Goal: Task Accomplishment & Management: Manage account settings

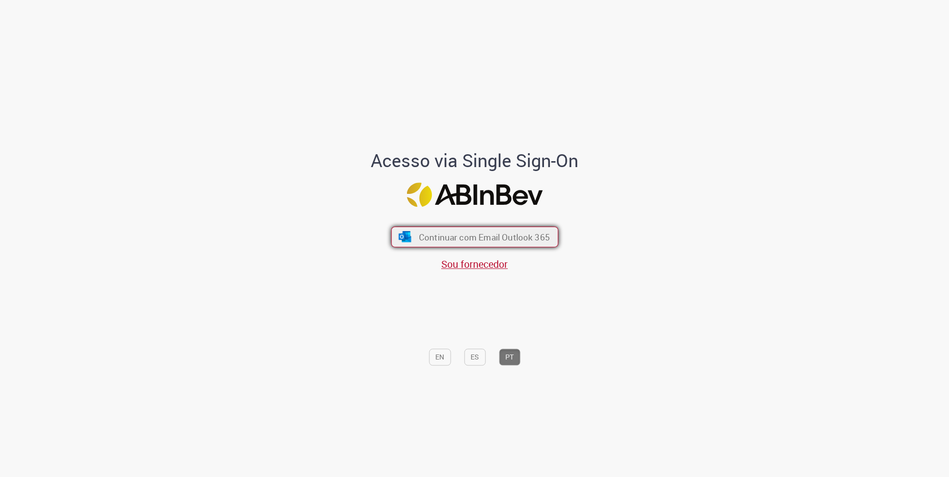
click at [460, 240] on span "Continuar com Email Outlook 365" at bounding box center [483, 236] width 131 height 11
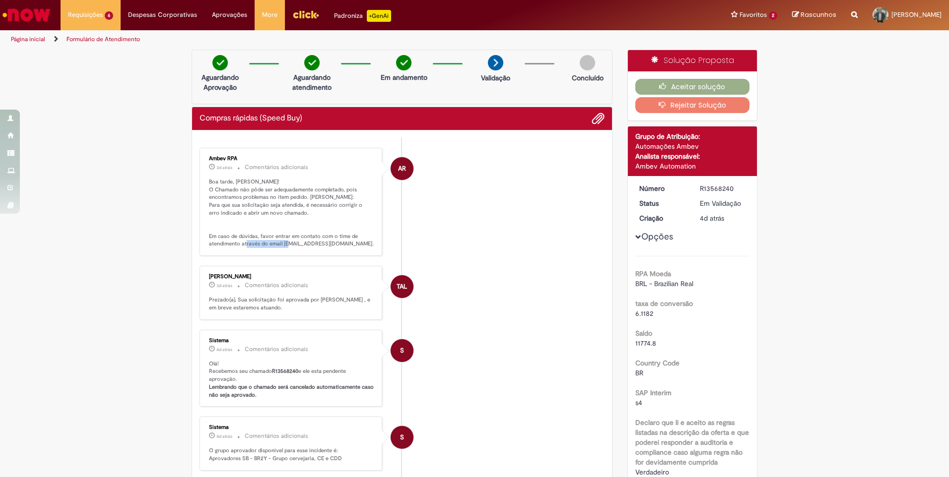
drag, startPoint x: 276, startPoint y: 244, endPoint x: 326, endPoint y: 246, distance: 50.2
click at [327, 246] on p "Boa tarde, [PERSON_NAME]! O Chamado não pôde ser adequadamente completado, pois…" at bounding box center [291, 213] width 165 height 70
drag, startPoint x: 326, startPoint y: 246, endPoint x: 337, endPoint y: 248, distance: 10.6
click at [337, 248] on p "Boa tarde, [PERSON_NAME]! O Chamado não pôde ser adequadamente completado, pois…" at bounding box center [291, 213] width 165 height 70
drag, startPoint x: 278, startPoint y: 243, endPoint x: 356, endPoint y: 246, distance: 78.4
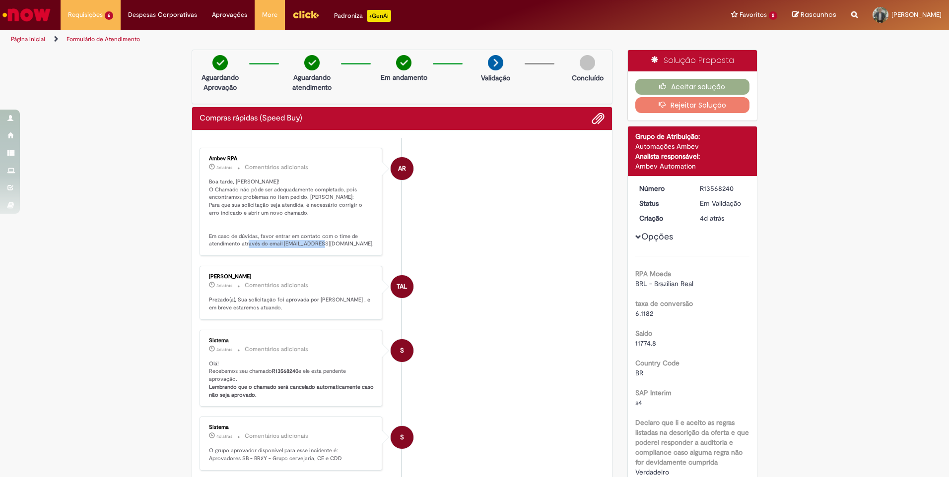
click at [356, 246] on p "Boa tarde, [PERSON_NAME]! O Chamado não pôde ser adequadamente completado, pois…" at bounding box center [291, 213] width 165 height 70
copy p "[EMAIL_ADDRESS][DOMAIN_NAME]"
click at [549, 385] on li "S Sistema 4d atrás 4 dias atrás Comentários adicionais Olá! Recebemos seu chama…" at bounding box center [401, 368] width 405 height 77
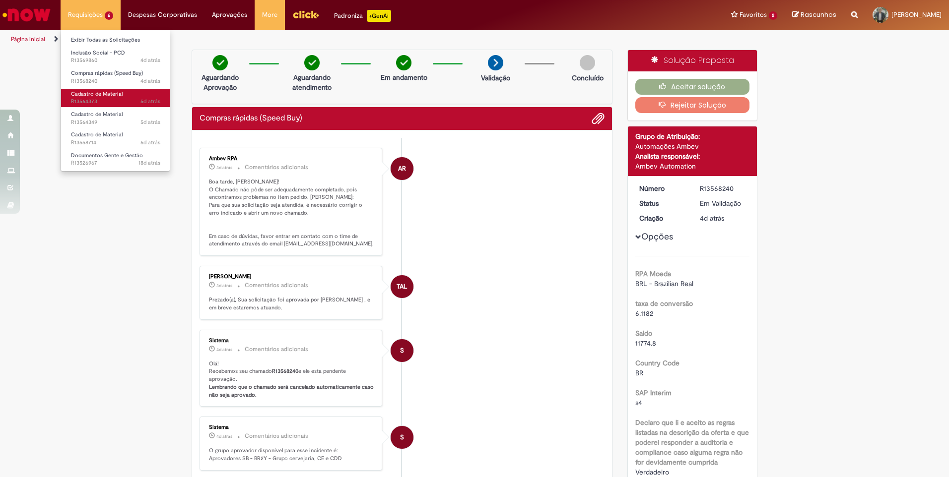
click at [104, 92] on span "Cadastro de Material" at bounding box center [97, 93] width 52 height 7
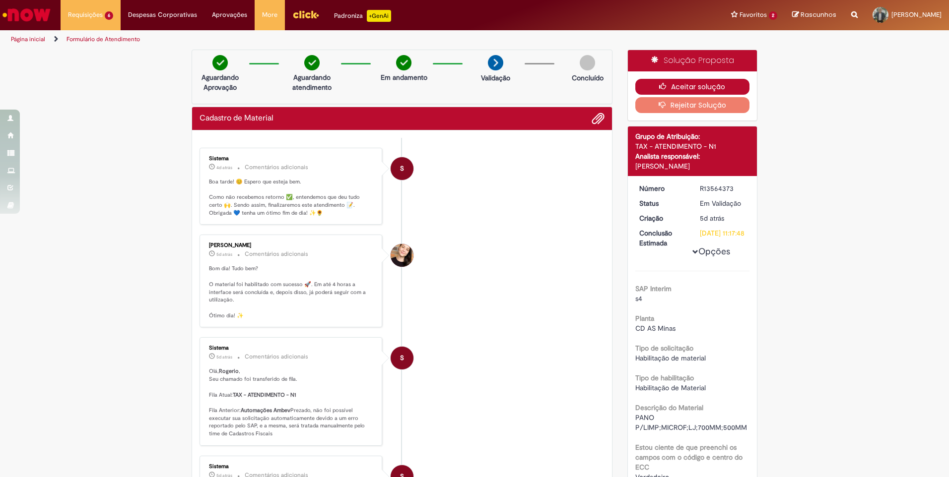
click at [703, 82] on button "Aceitar solução" at bounding box center [692, 87] width 115 height 16
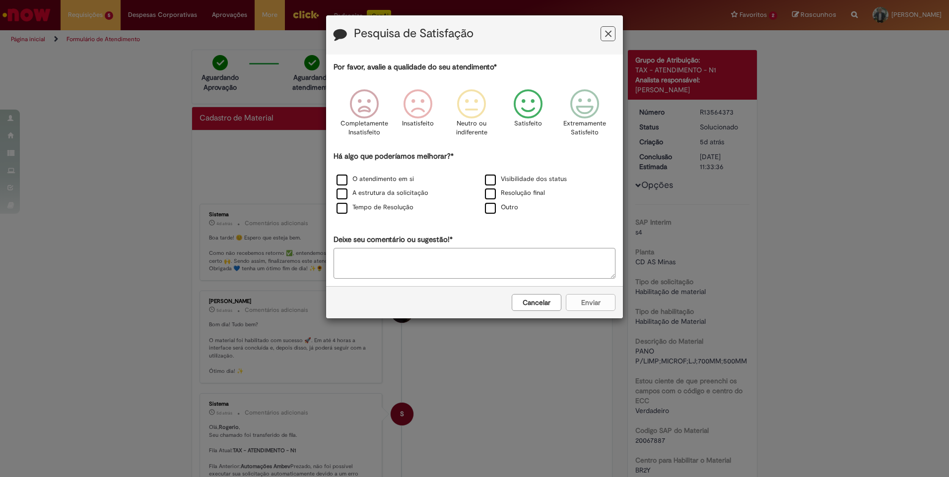
click at [534, 107] on icon "Feedback" at bounding box center [528, 104] width 37 height 30
click at [492, 192] on label "Resolução final" at bounding box center [515, 193] width 60 height 9
click at [585, 305] on button "Enviar" at bounding box center [591, 302] width 50 height 17
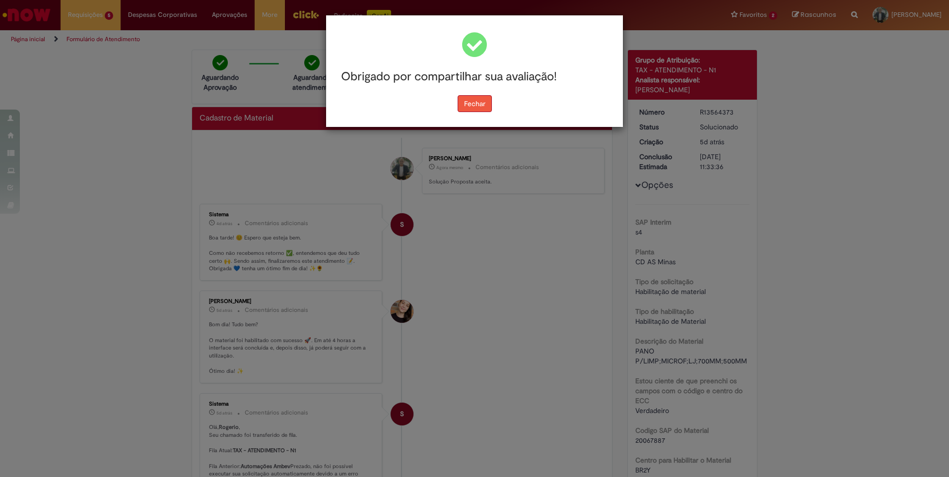
click at [482, 103] on button "Fechar" at bounding box center [474, 103] width 34 height 17
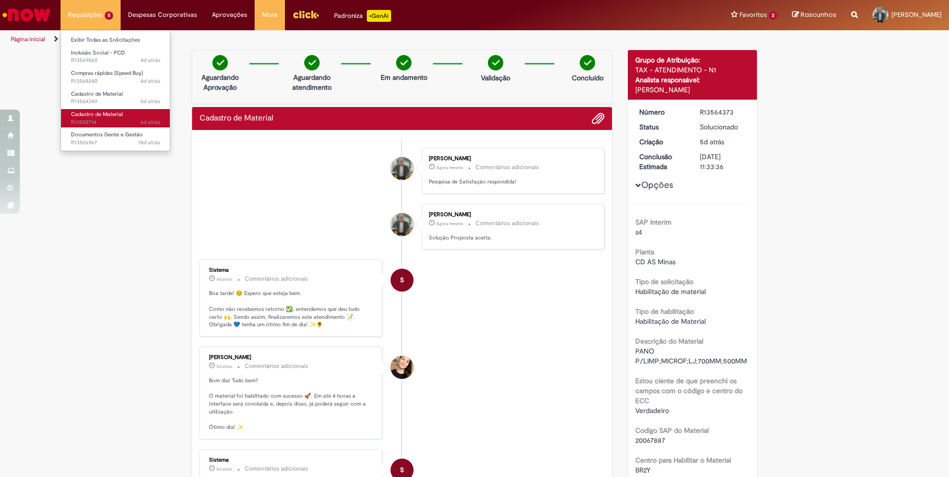
click at [98, 113] on span "Cadastro de Material" at bounding box center [97, 114] width 52 height 7
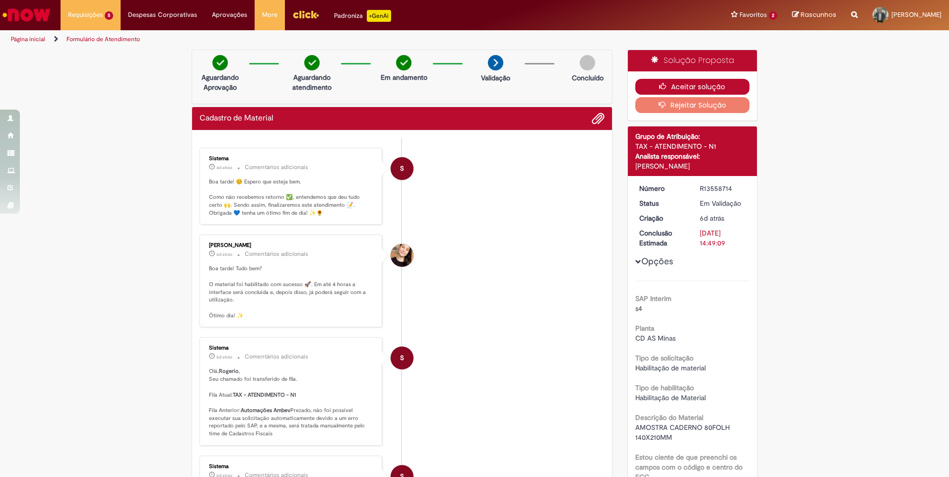
click at [697, 84] on button "Aceitar solução" at bounding box center [692, 87] width 115 height 16
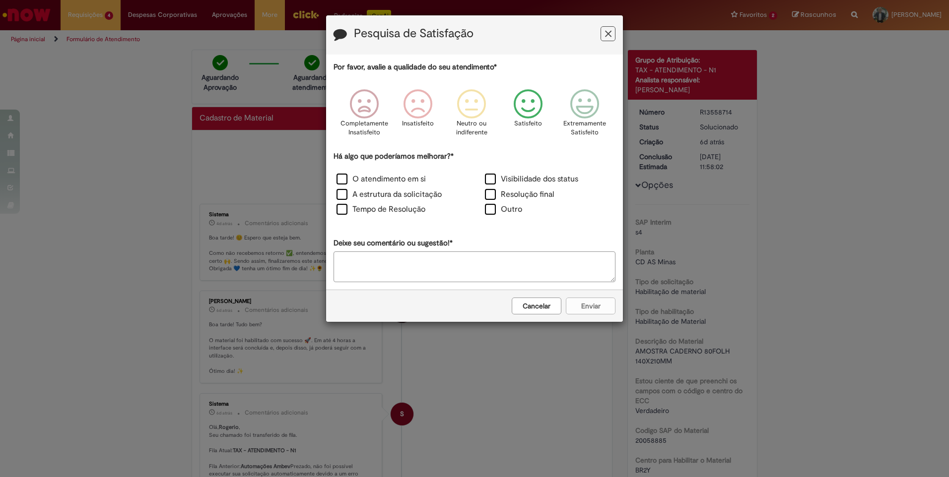
click at [537, 108] on icon "Feedback" at bounding box center [528, 104] width 37 height 30
click at [492, 197] on label "Resolução final" at bounding box center [519, 194] width 69 height 11
click at [591, 303] on button "Enviar" at bounding box center [591, 306] width 50 height 17
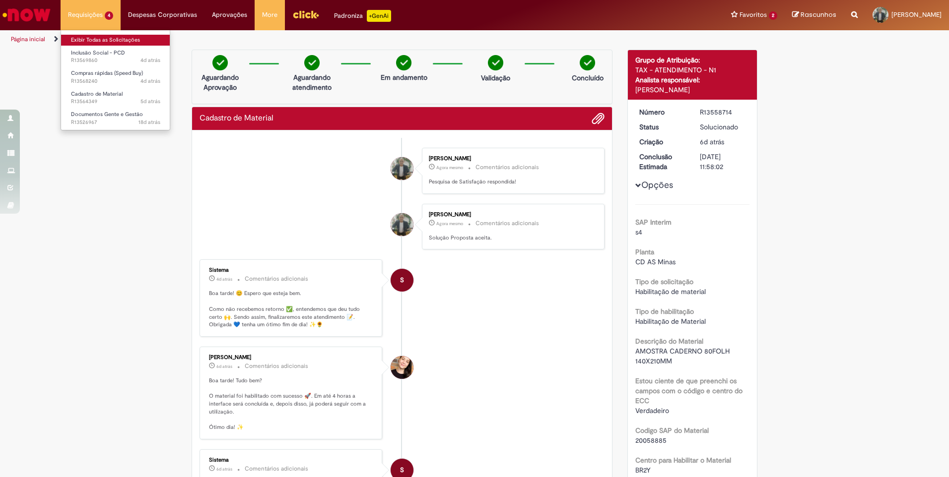
click at [91, 40] on link "Exibir Todas as Solicitações" at bounding box center [115, 40] width 109 height 11
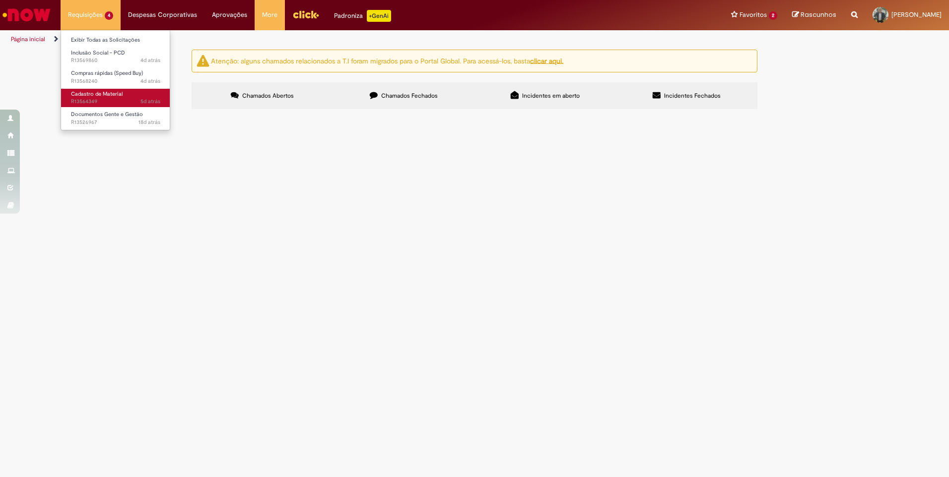
click at [93, 96] on span "Cadastro de Material" at bounding box center [97, 93] width 52 height 7
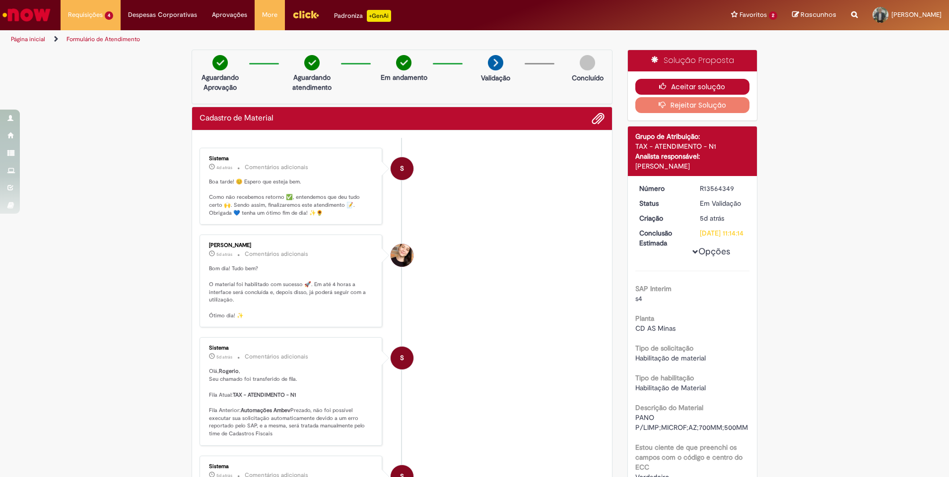
click at [692, 85] on button "Aceitar solução" at bounding box center [692, 87] width 115 height 16
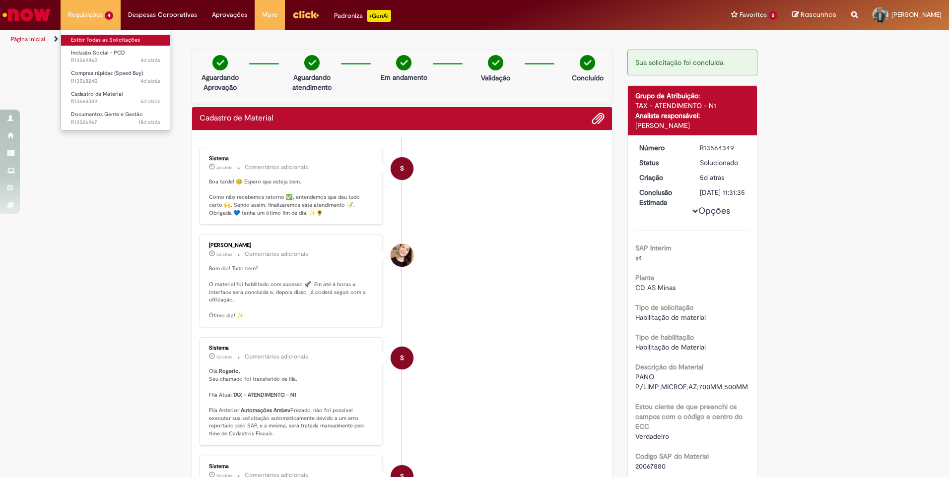
click at [96, 37] on link "Exibir Todas as Solicitações" at bounding box center [115, 40] width 109 height 11
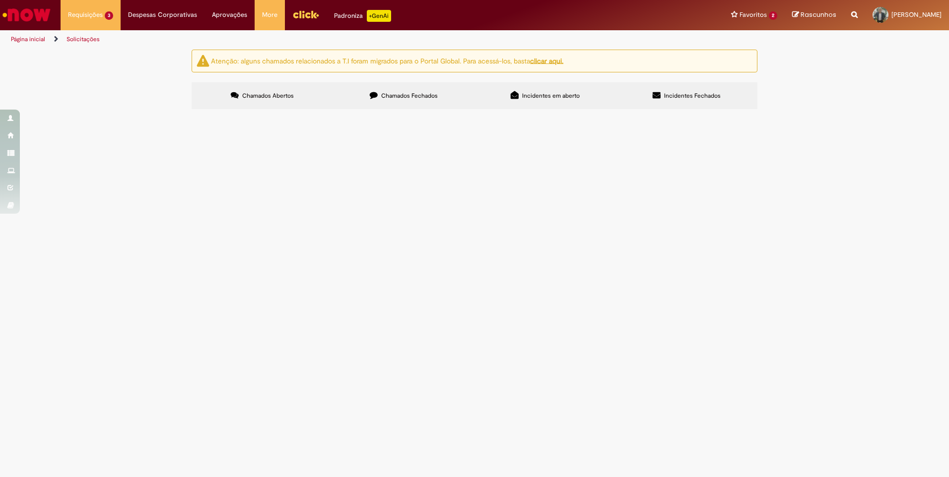
click at [0, 0] on span "R13569860" at bounding box center [0, 0] width 0 height 0
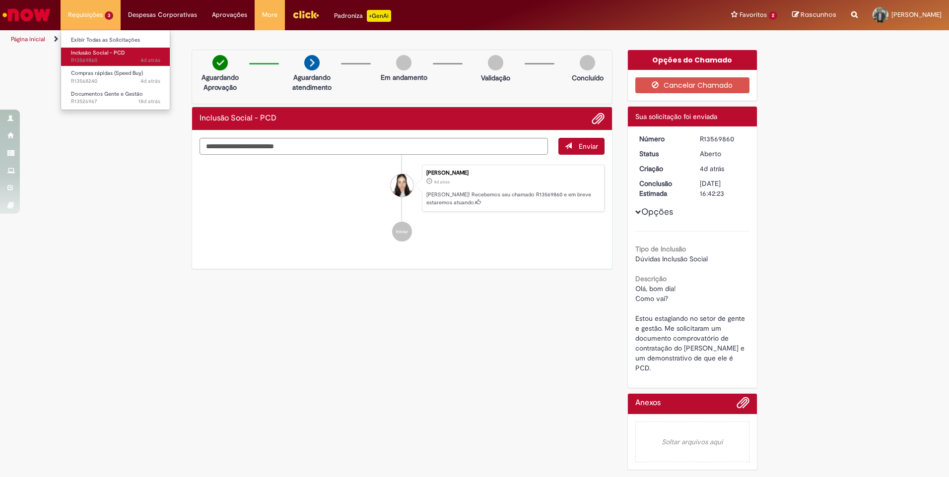
click at [109, 60] on span "4d atrás 4 dias atrás R13569860" at bounding box center [115, 61] width 89 height 8
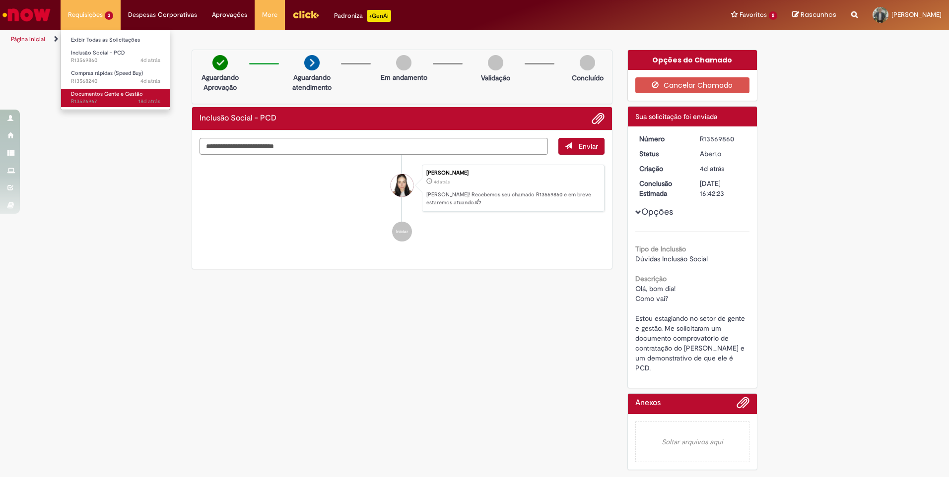
click at [124, 94] on span "Documentos Gente e Gestão" at bounding box center [107, 93] width 72 height 7
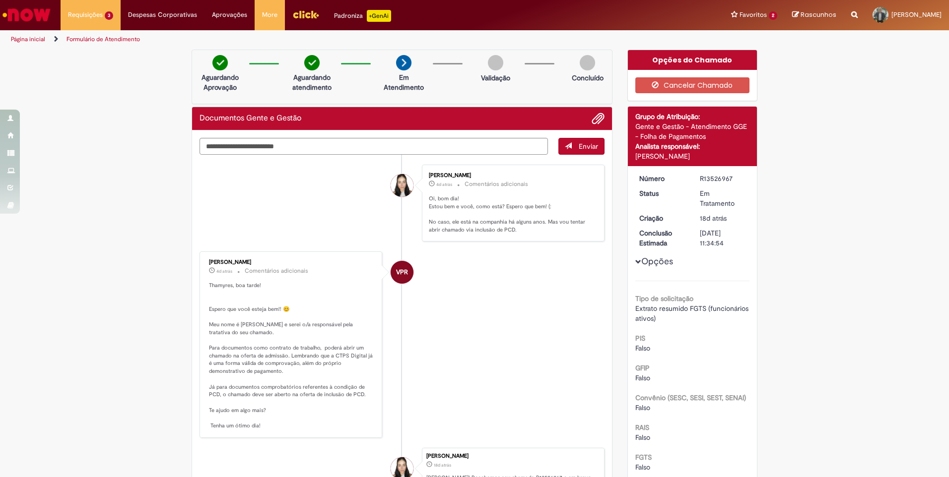
click at [24, 40] on link "Página inicial" at bounding box center [28, 39] width 34 height 8
